Goal: Task Accomplishment & Management: Manage account settings

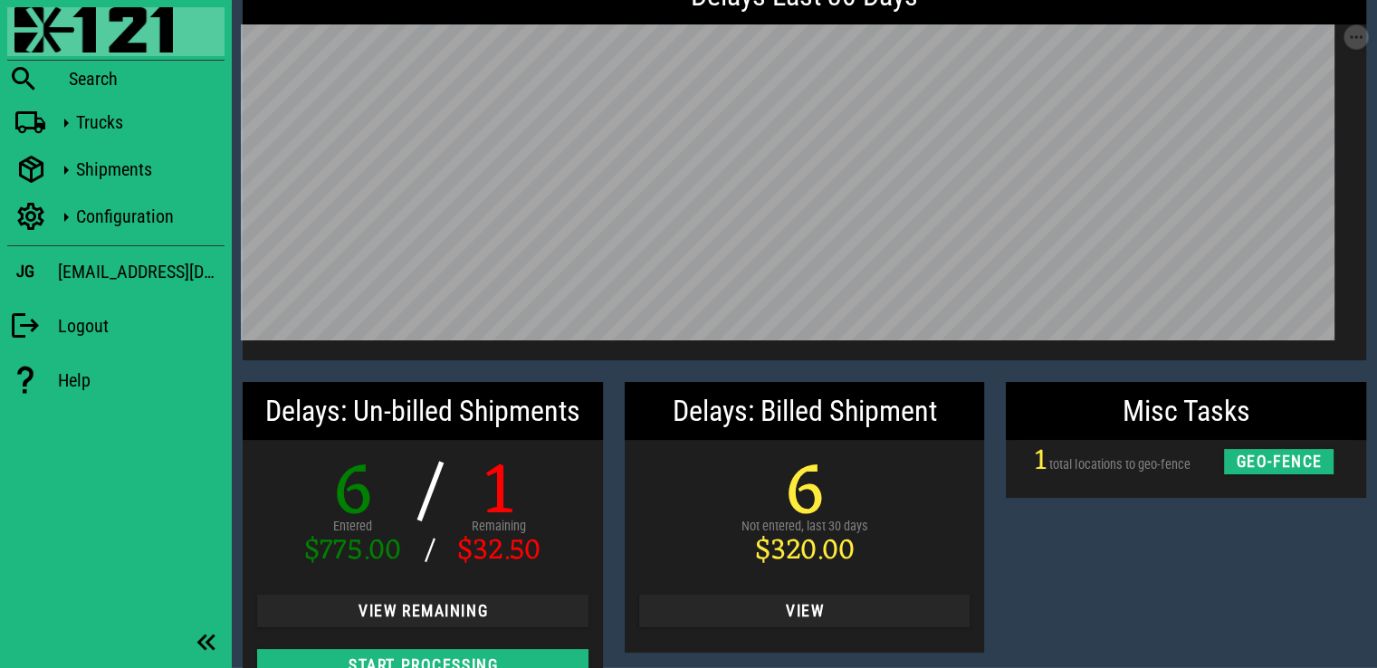
scroll to position [116, 0]
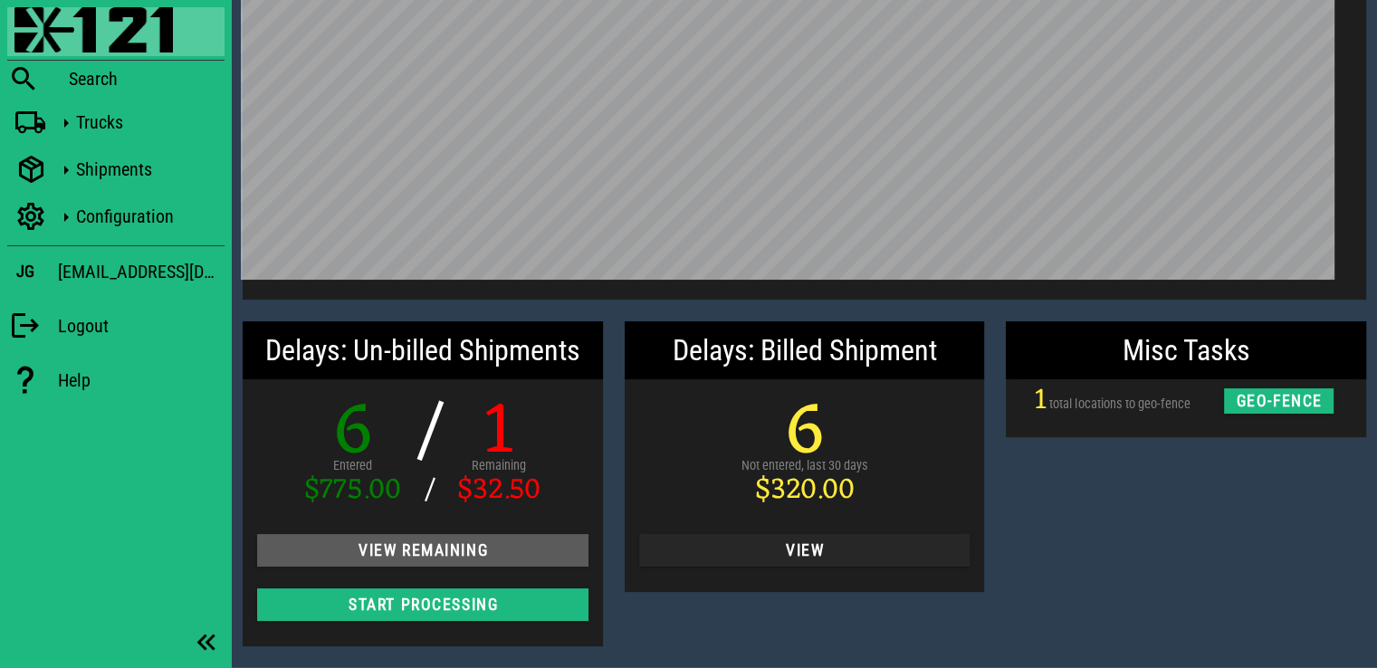
click at [446, 542] on span "View Remaining" at bounding box center [423, 551] width 302 height 18
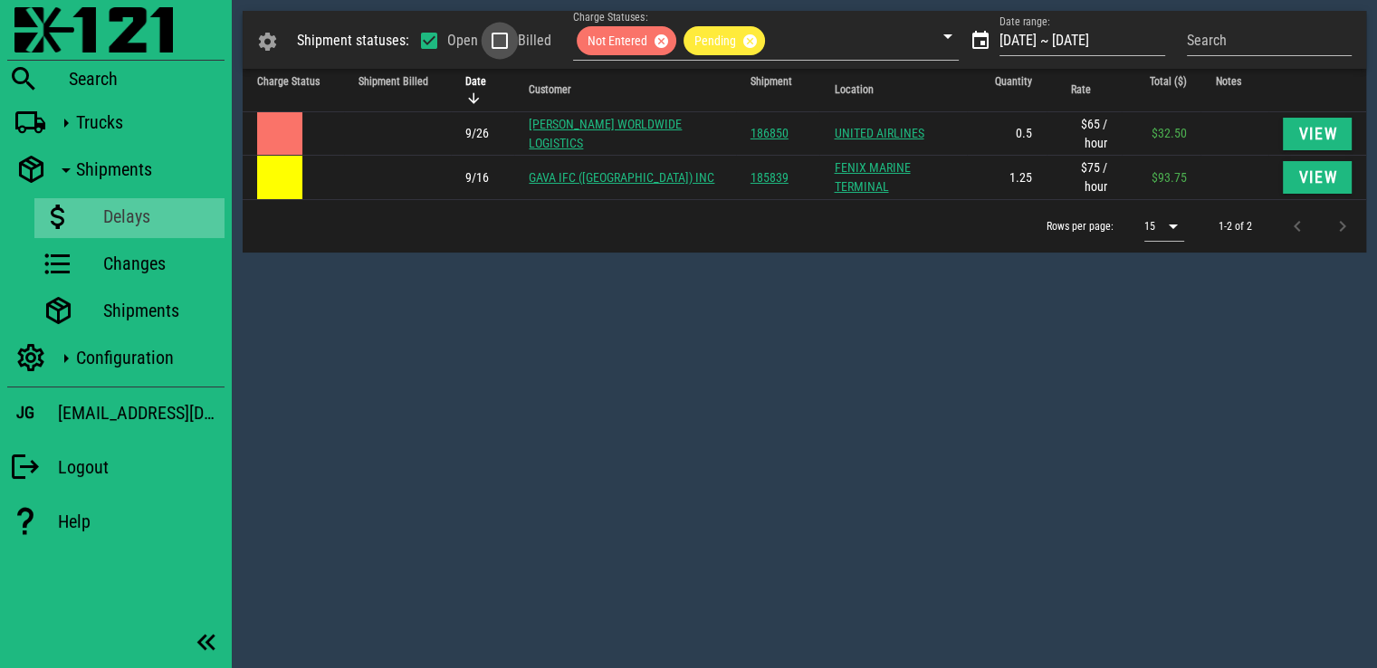
click at [501, 50] on div at bounding box center [500, 40] width 31 height 31
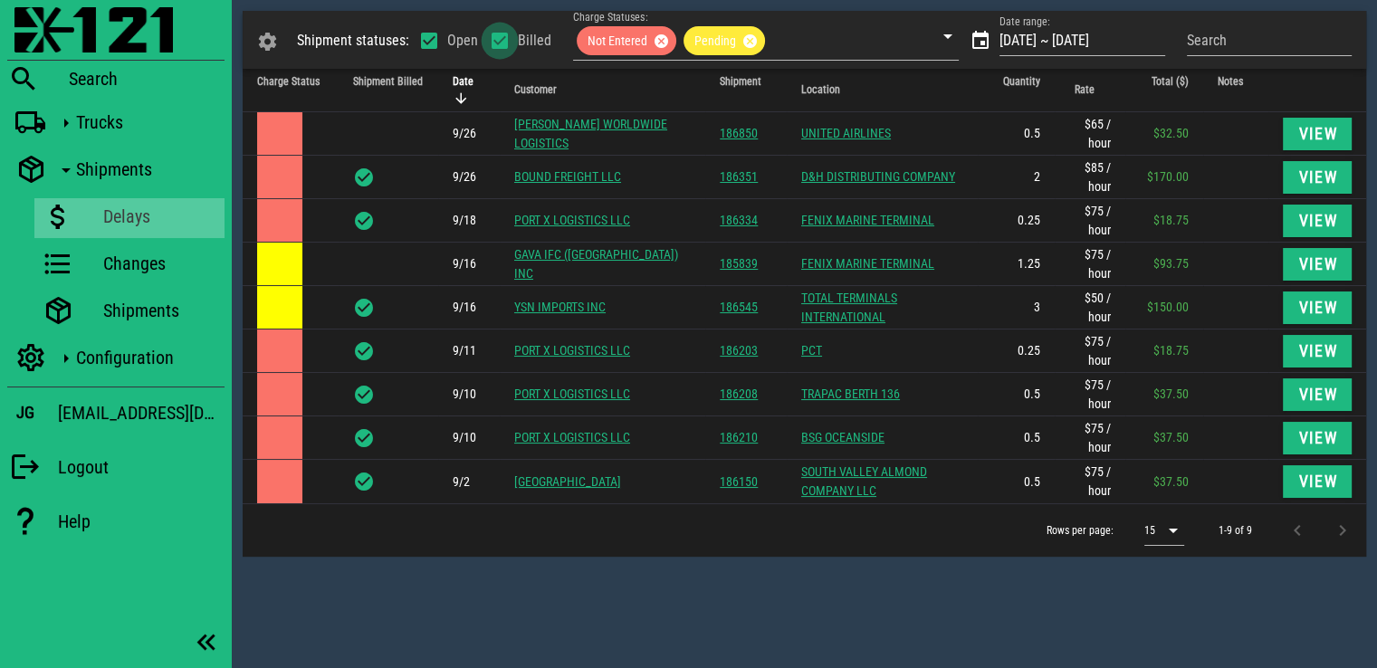
click at [501, 50] on div at bounding box center [500, 40] width 31 height 31
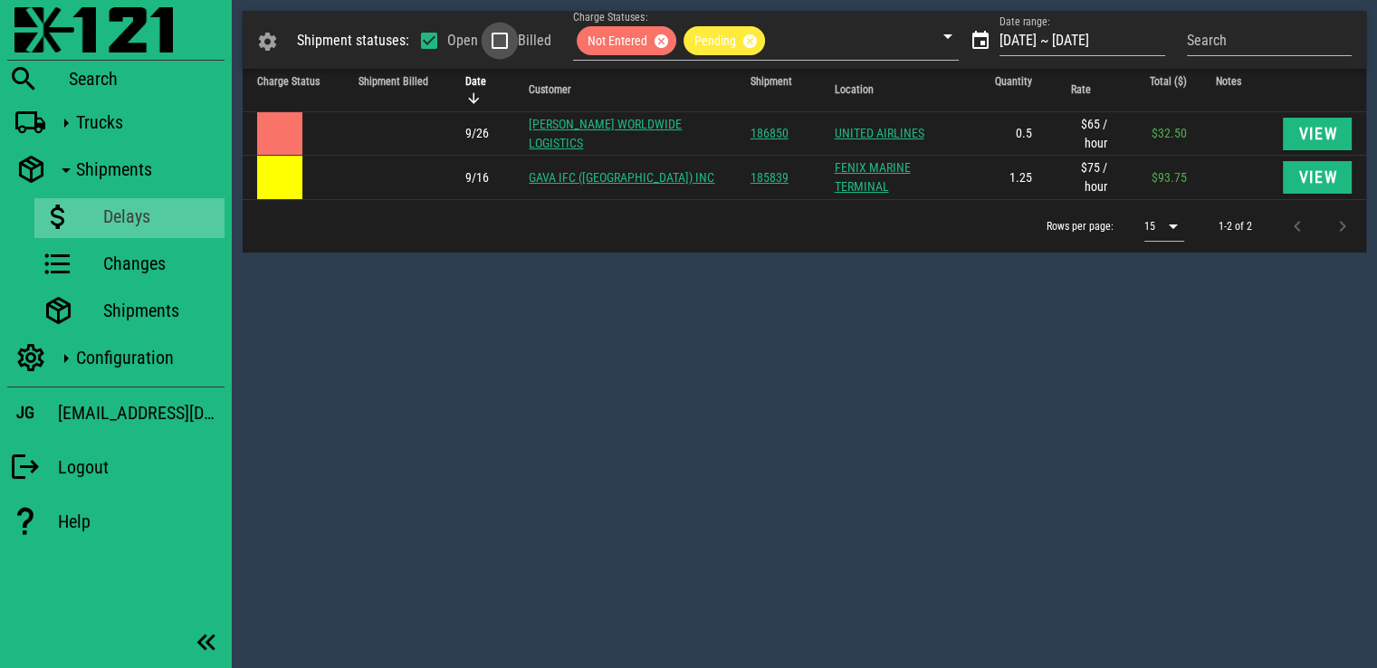
click at [501, 50] on div at bounding box center [500, 40] width 31 height 31
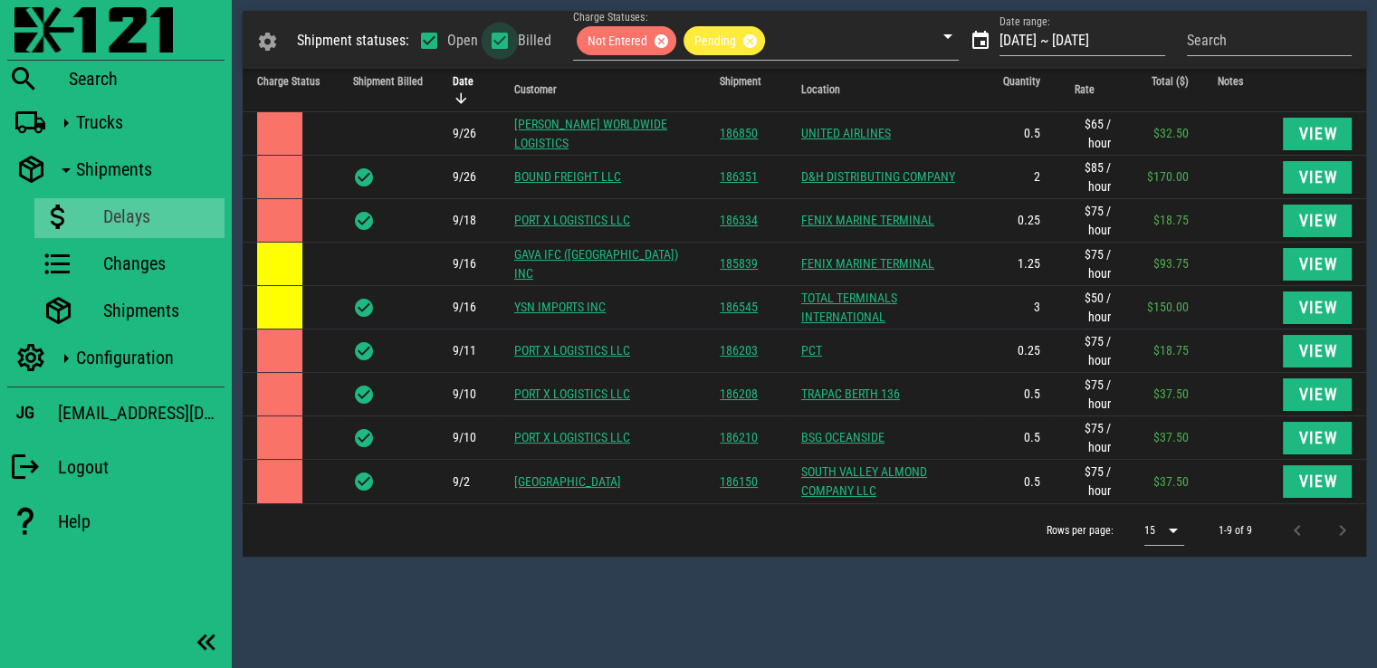
click at [501, 50] on div at bounding box center [500, 40] width 31 height 31
checkbox input "false"
